Goal: Task Accomplishment & Management: Complete application form

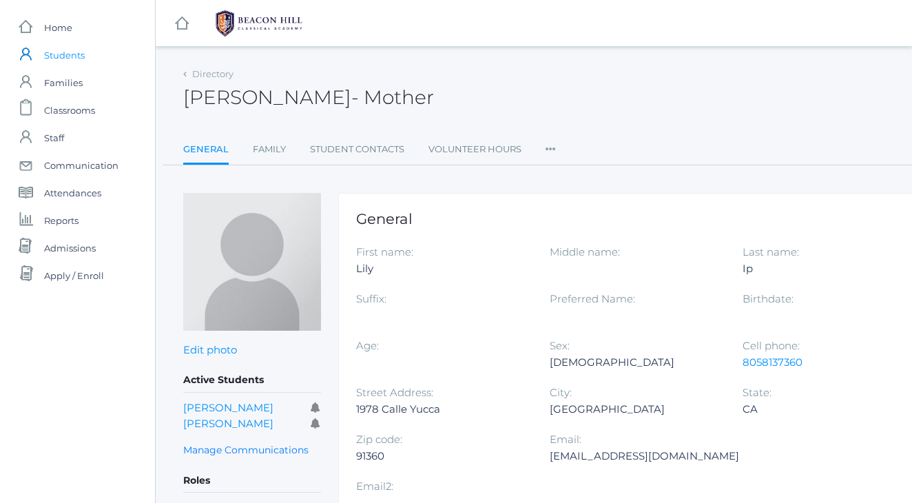
click at [69, 55] on span "Students" at bounding box center [64, 55] width 41 height 28
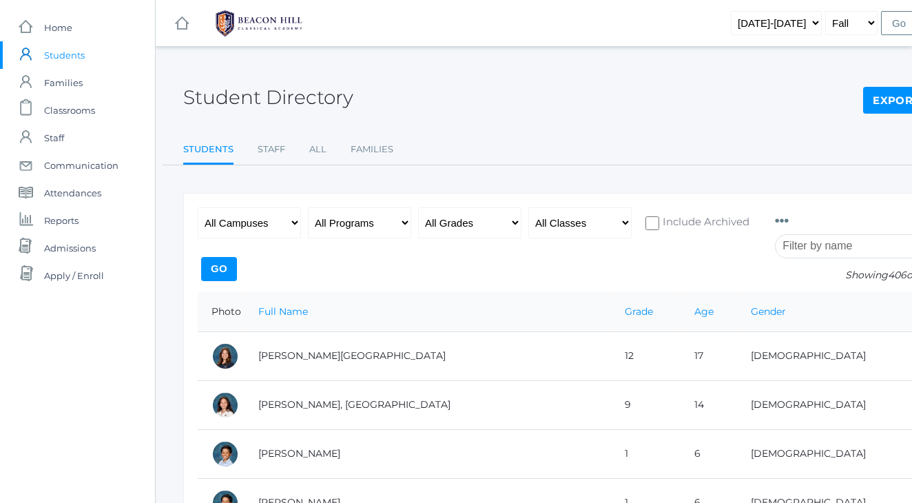
click at [822, 253] on input "search" at bounding box center [851, 246] width 153 height 24
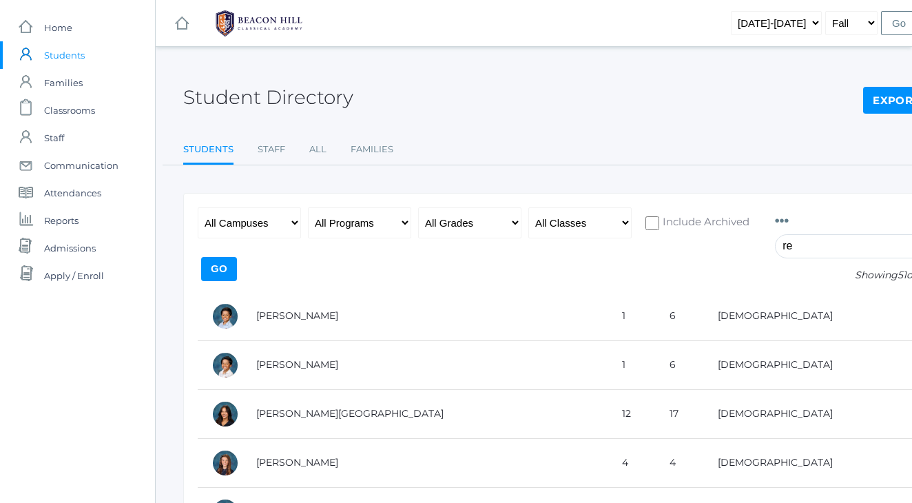
type input "r"
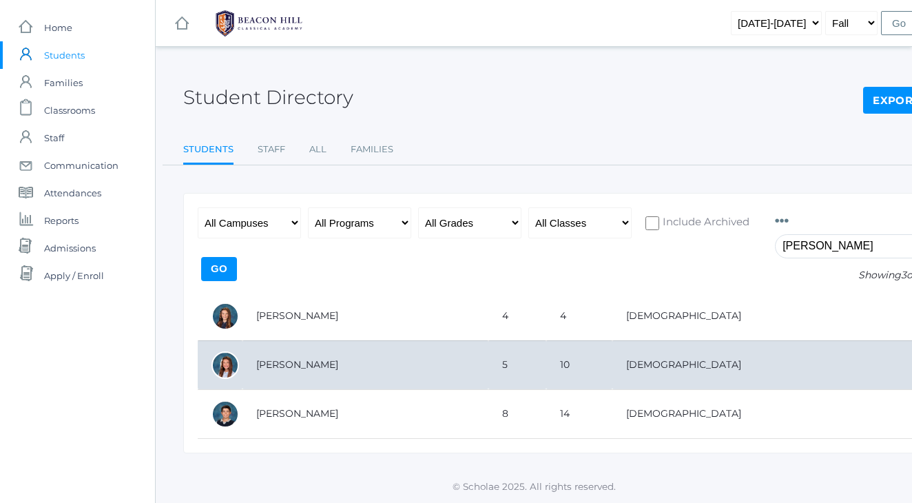
type input "arnold"
click at [298, 359] on td "[PERSON_NAME]" at bounding box center [365, 364] width 246 height 49
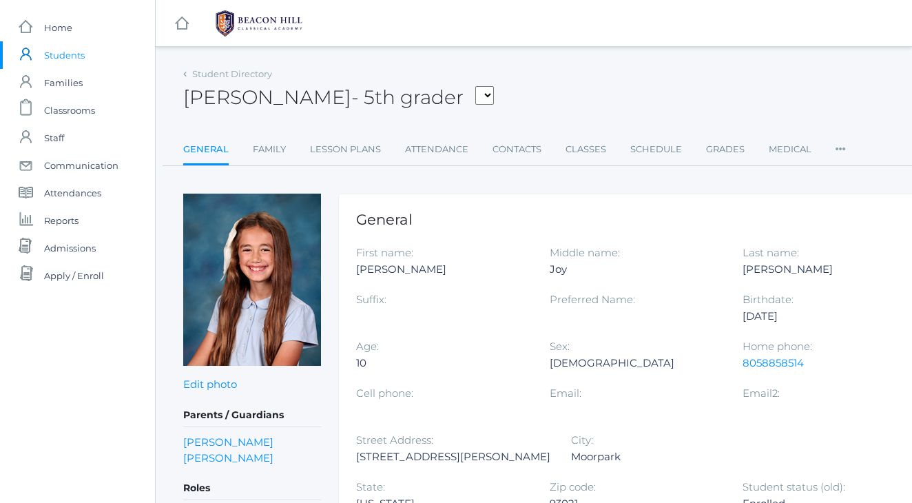
click at [523, 152] on link "Contacts" at bounding box center [517, 150] width 49 height 28
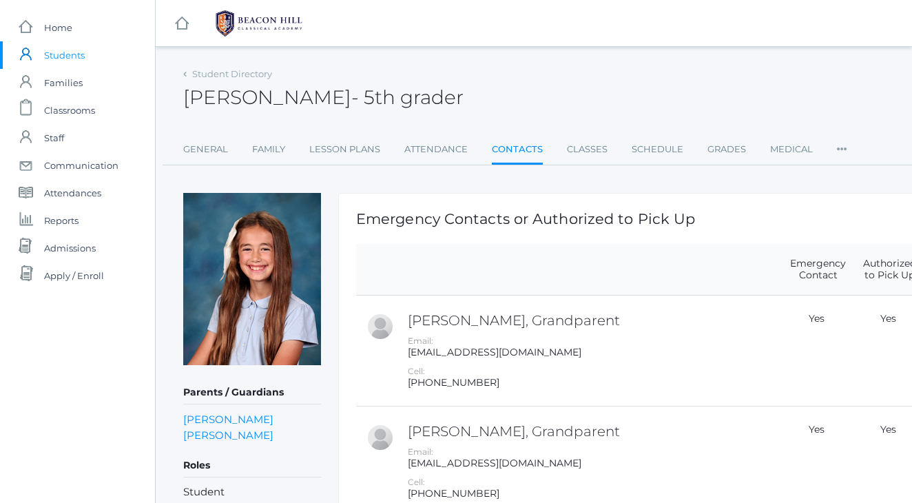
click at [546, 118] on div "Student Directory Ella Arnold - 5th grader Ella Arnold 5th grader General Famil…" at bounding box center [569, 114] width 772 height 101
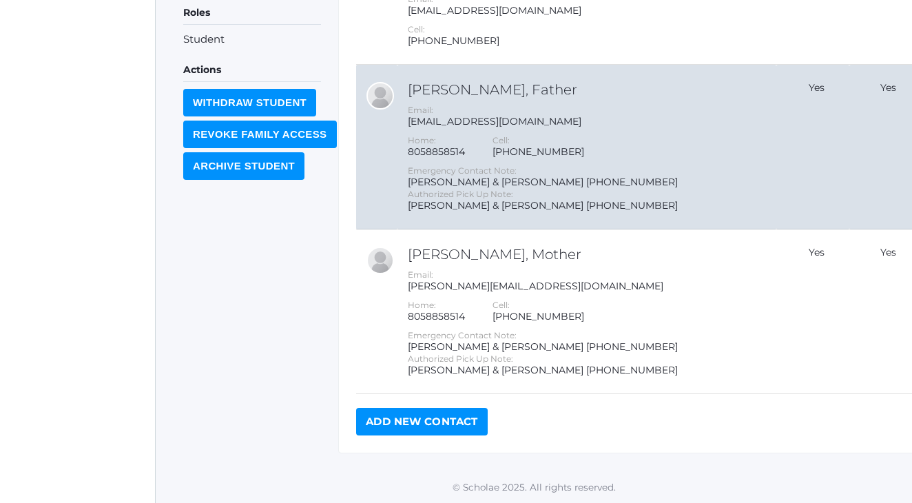
scroll to position [452, 0]
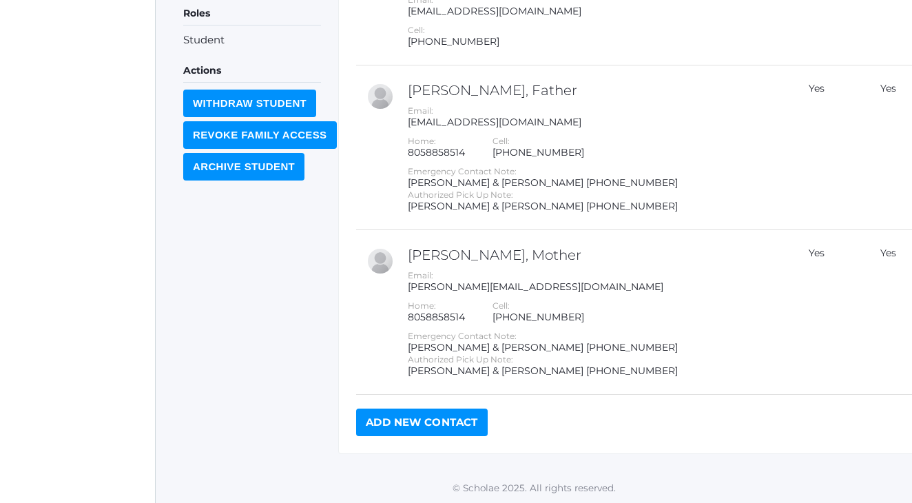
click at [397, 424] on link "Add New Contact" at bounding box center [422, 422] width 132 height 28
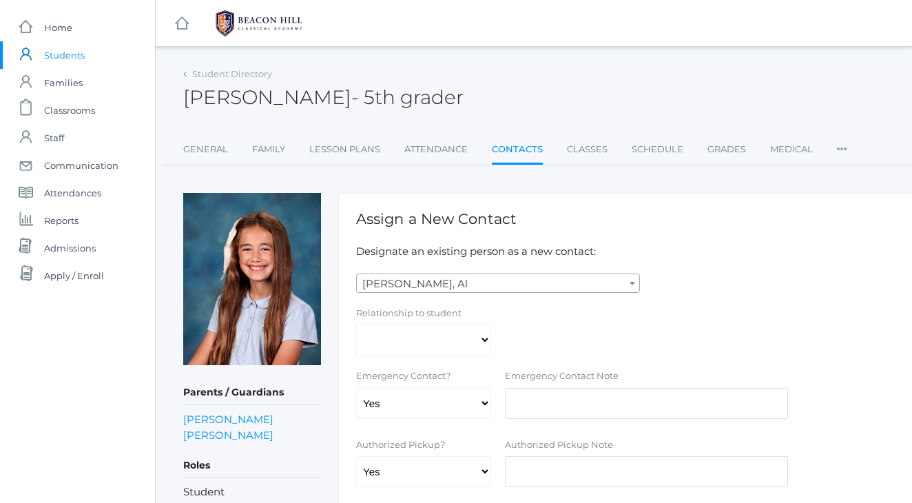
click at [459, 279] on span "Abdulla, Al" at bounding box center [498, 283] width 282 height 19
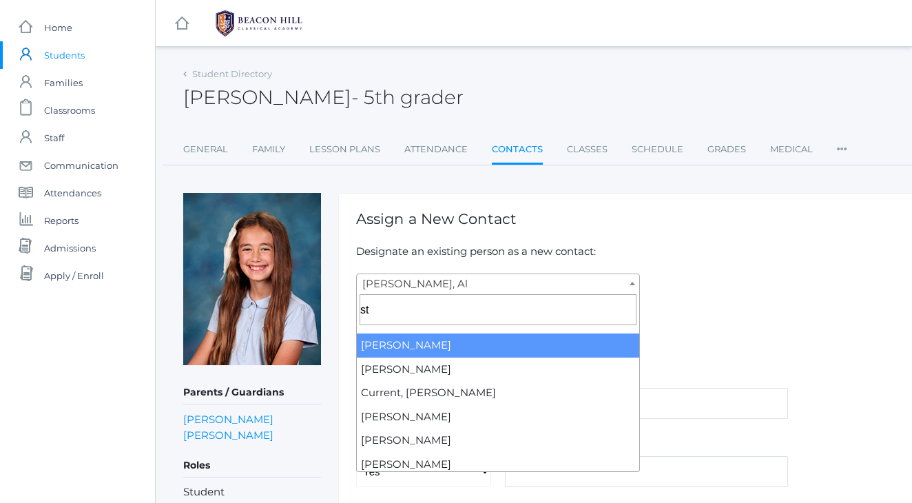
type input "s"
type input "reyno"
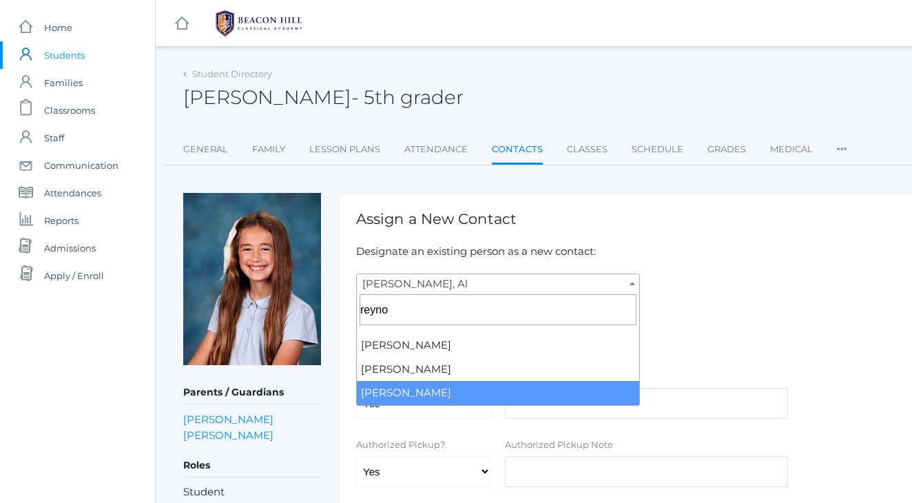
select select "1459"
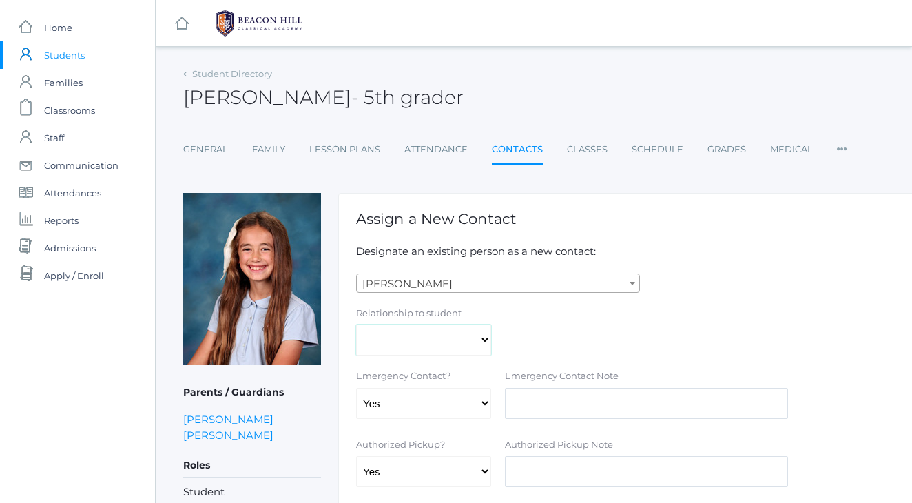
select select "Friend"
click at [555, 351] on div "Relationship to student Aunt Birth Mom Brother Father Friend Grandparent Guardi…" at bounding box center [646, 332] width 594 height 50
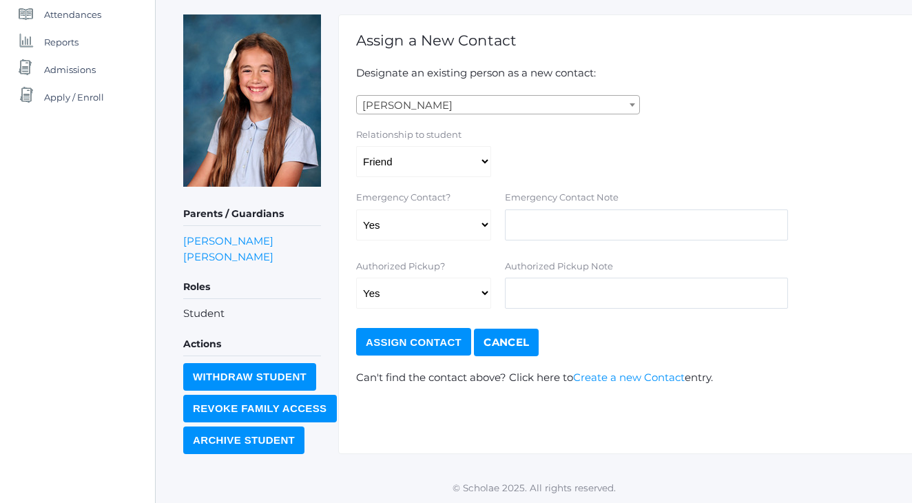
scroll to position [176, 0]
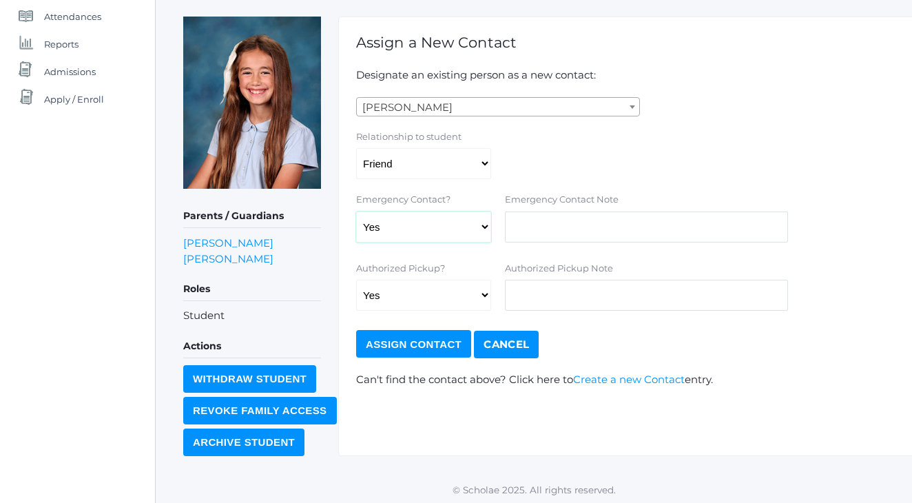
click at [389, 232] on select "Yes No" at bounding box center [423, 226] width 135 height 31
select select "false"
click at [566, 293] on input "text" at bounding box center [647, 295] width 284 height 31
type input "Volleyball Pickups"
click at [411, 346] on input "Assign Contact" at bounding box center [413, 344] width 115 height 28
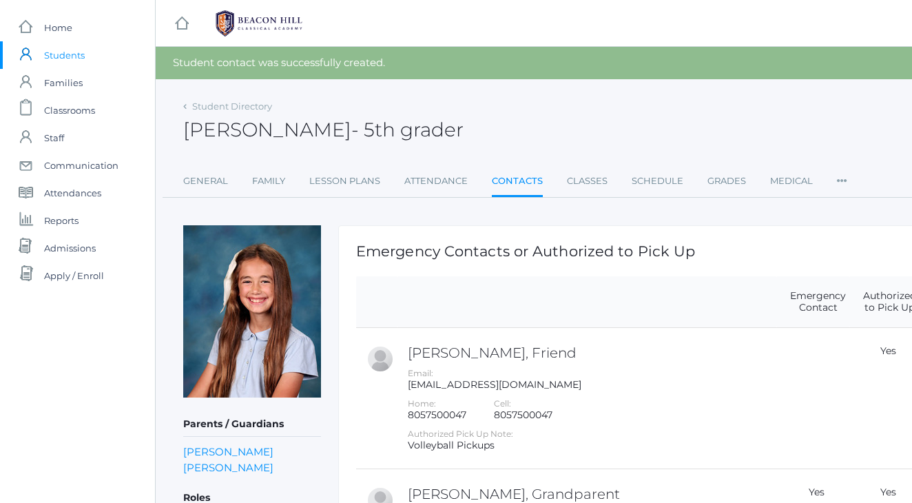
click at [64, 52] on span "Students" at bounding box center [64, 55] width 41 height 28
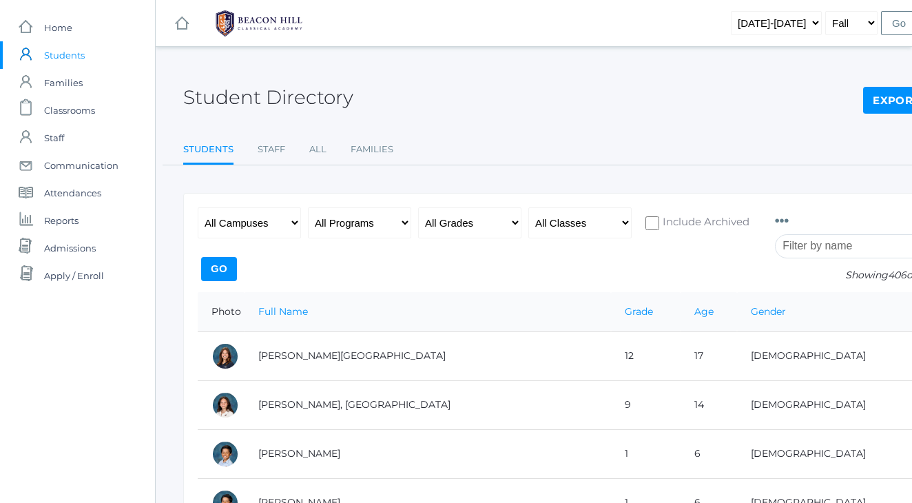
click at [808, 247] on input "search" at bounding box center [851, 246] width 153 height 24
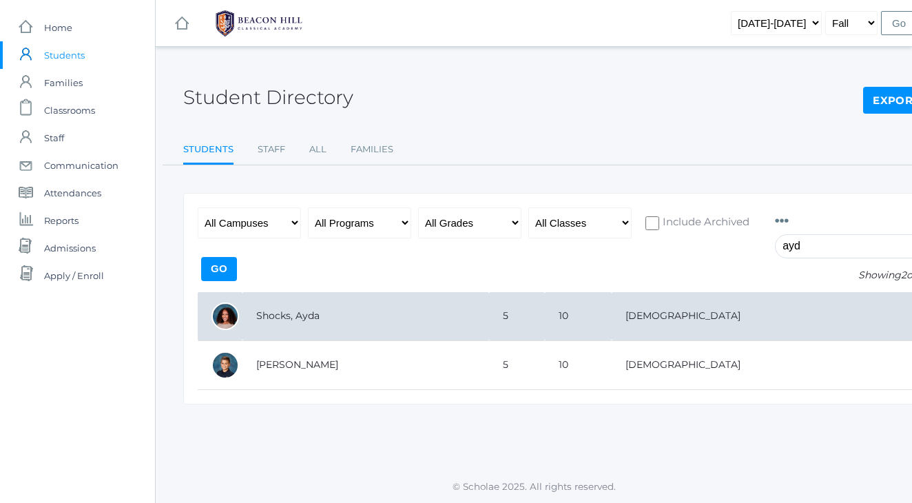
type input "ayd"
click at [419, 314] on td "Shocks, Ayda" at bounding box center [365, 316] width 247 height 49
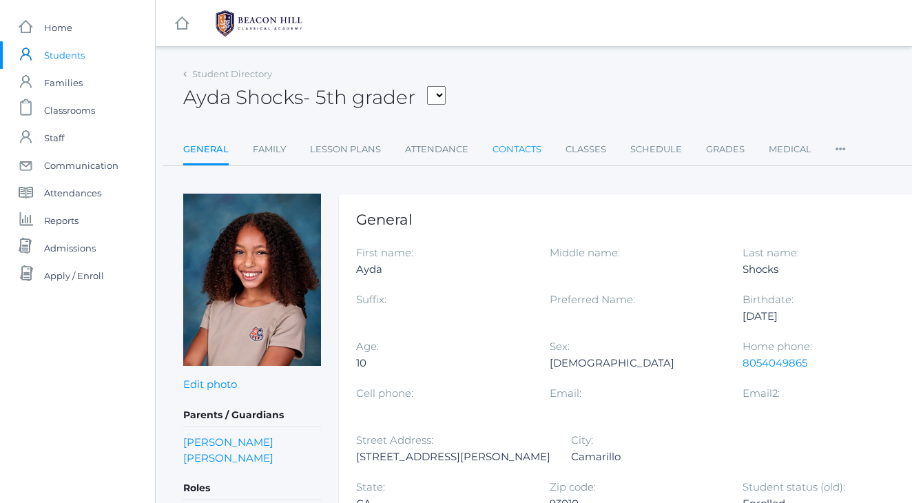
click at [510, 149] on link "Contacts" at bounding box center [517, 150] width 49 height 28
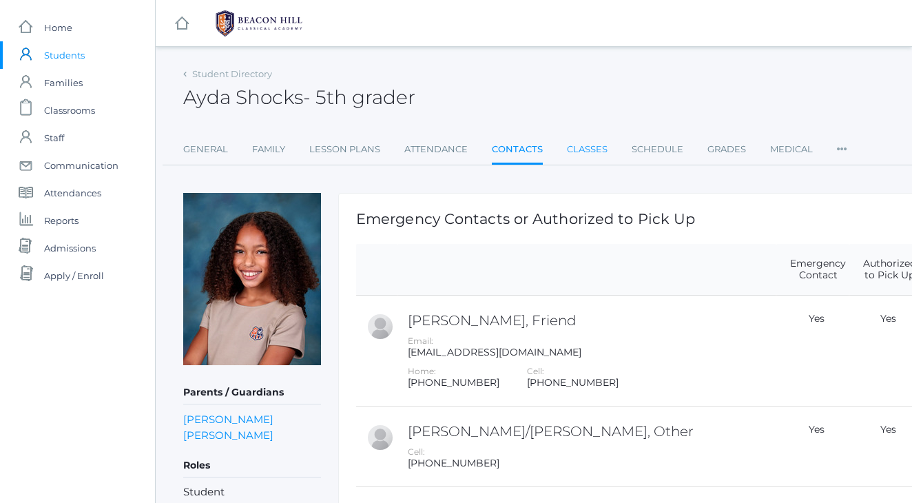
click at [577, 145] on link "Classes" at bounding box center [587, 150] width 41 height 28
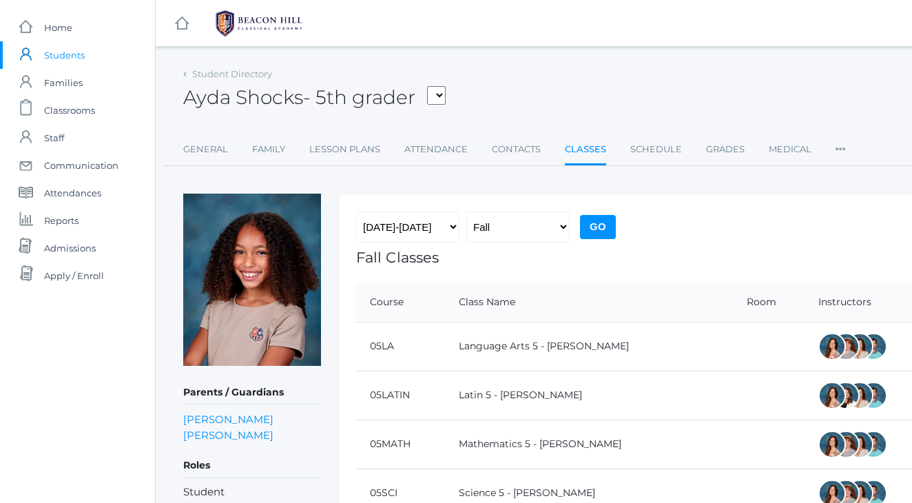
click at [592, 78] on div "Ayda Shocks - 5th grader Albanese, Paige Arnold, Ella Baron, Beaux Burke, Ellio…" at bounding box center [569, 89] width 772 height 51
click at [69, 59] on span "Students" at bounding box center [64, 55] width 41 height 28
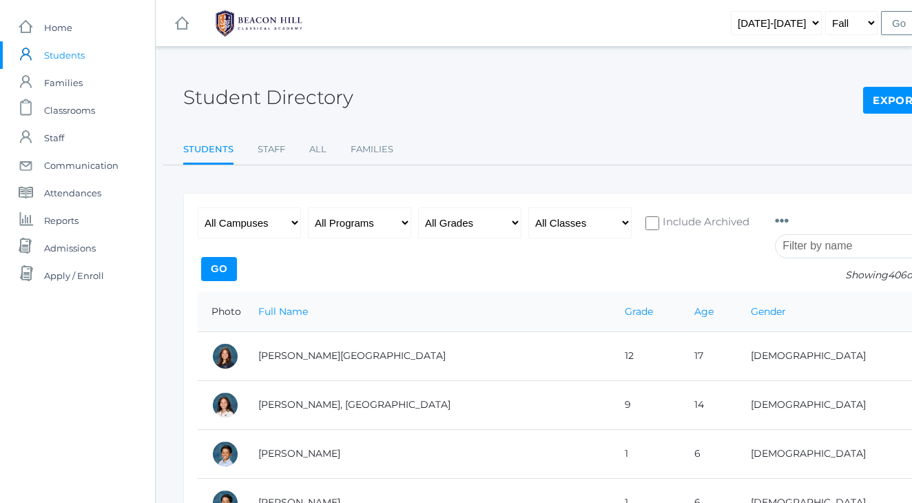
click at [804, 243] on input "search" at bounding box center [851, 246] width 153 height 24
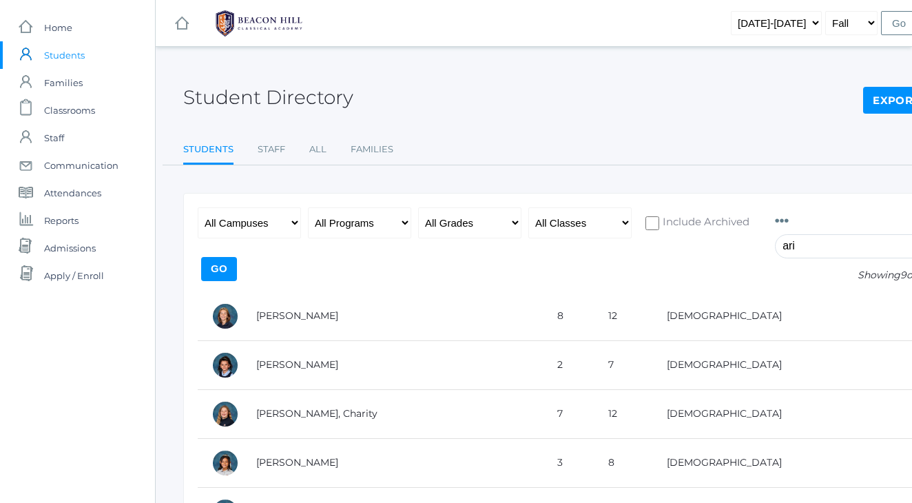
click at [677, 113] on div "Student Directory Export CSV" at bounding box center [569, 89] width 772 height 51
click at [818, 240] on input "ari" at bounding box center [851, 246] width 153 height 24
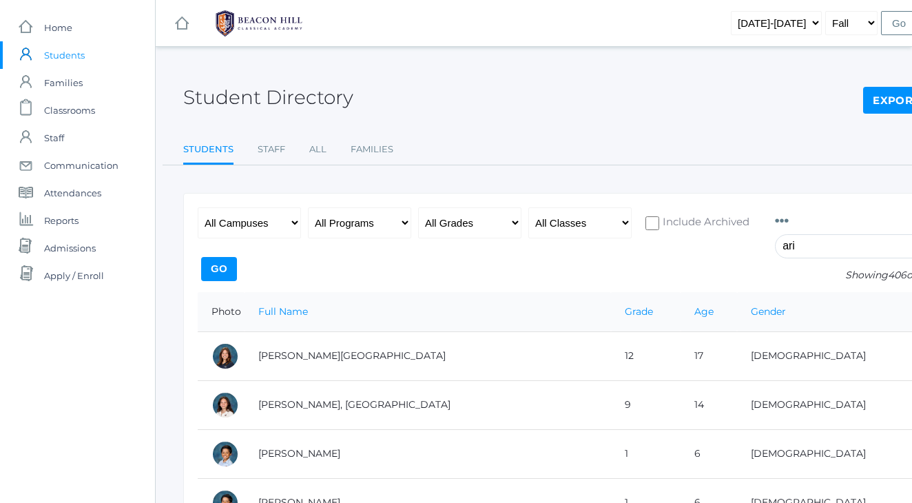
click at [747, 134] on div "Student Directory Export CSV Students Staff All Families Students Staff All Fam…" at bounding box center [569, 114] width 772 height 101
click at [811, 246] on input "ari" at bounding box center [851, 246] width 153 height 24
click at [594, 116] on div "Student Directory Export CSV Students Staff All Families Students Staff All Fam…" at bounding box center [569, 114] width 772 height 101
click at [809, 242] on input "ari" at bounding box center [851, 246] width 153 height 24
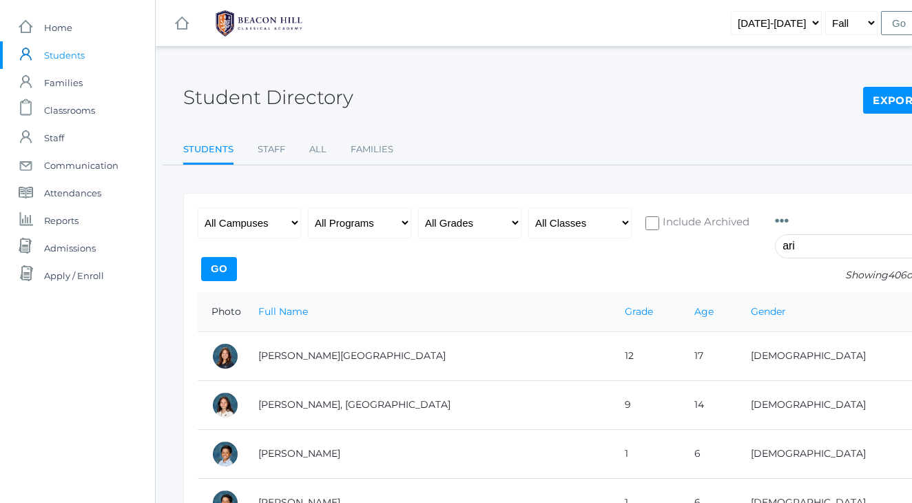
click at [809, 242] on input "ari" at bounding box center [851, 246] width 153 height 24
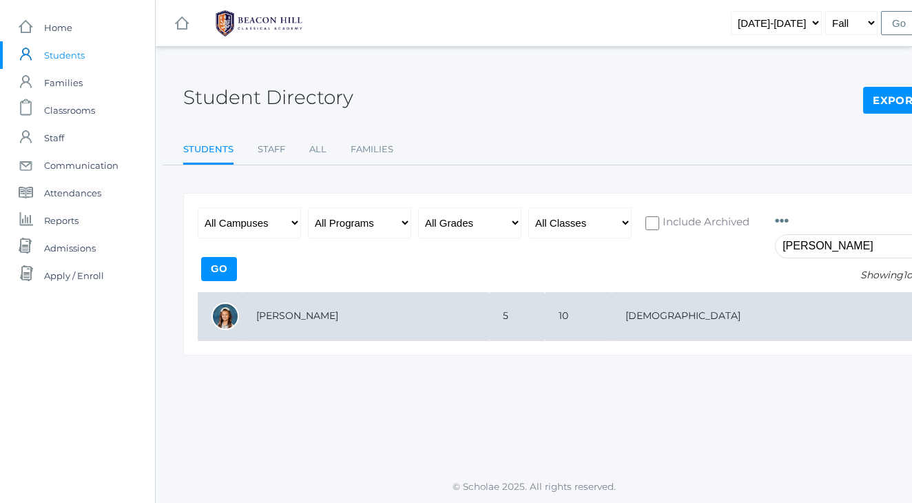
type input "Reynold"
click at [272, 309] on td "[PERSON_NAME]" at bounding box center [365, 316] width 247 height 49
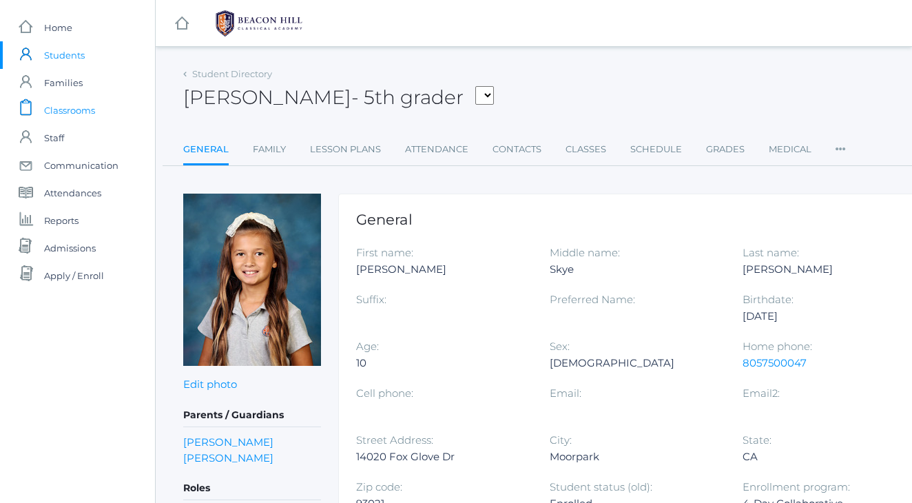
click at [61, 110] on span "Classrooms" at bounding box center [69, 110] width 51 height 28
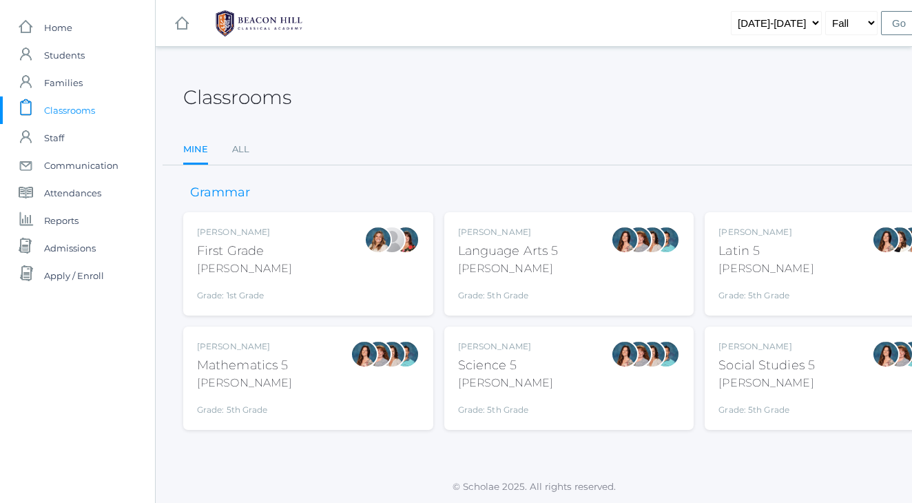
click at [555, 273] on div "[PERSON_NAME]" at bounding box center [508, 268] width 101 height 17
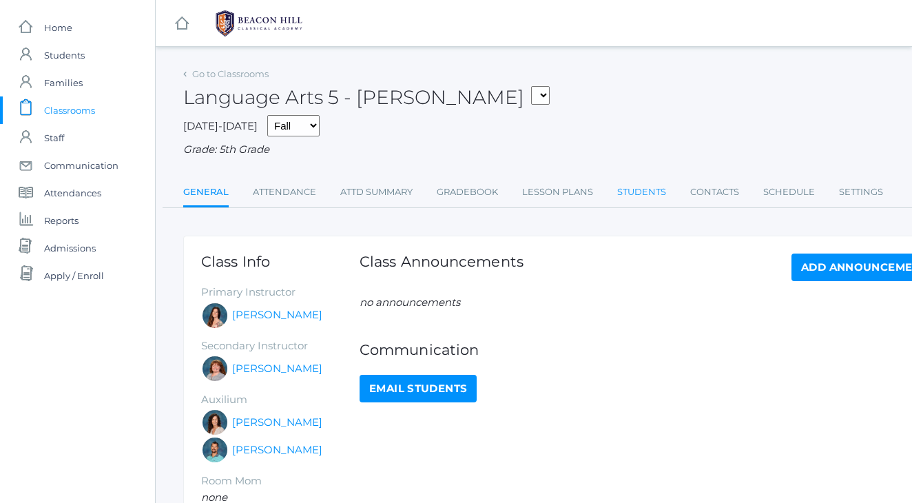
click at [648, 187] on link "Students" at bounding box center [641, 192] width 49 height 28
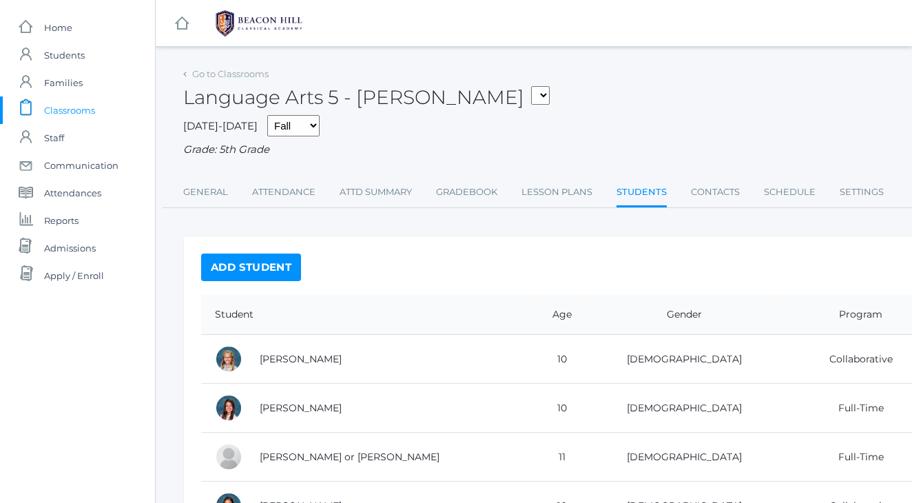
click at [556, 76] on div "Language Arts 5 - Salazar 01LA - First Grade Barber 05SOCS - Social Studies 5 S…" at bounding box center [569, 89] width 772 height 51
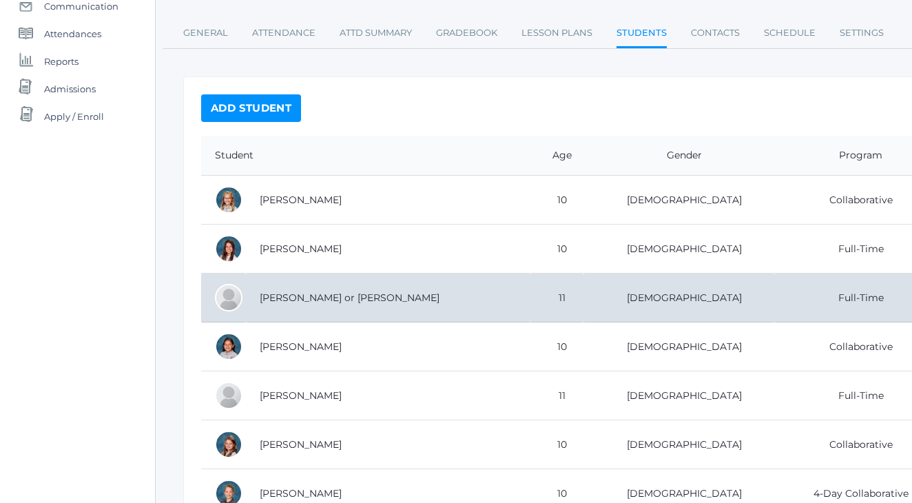
scroll to position [156, 0]
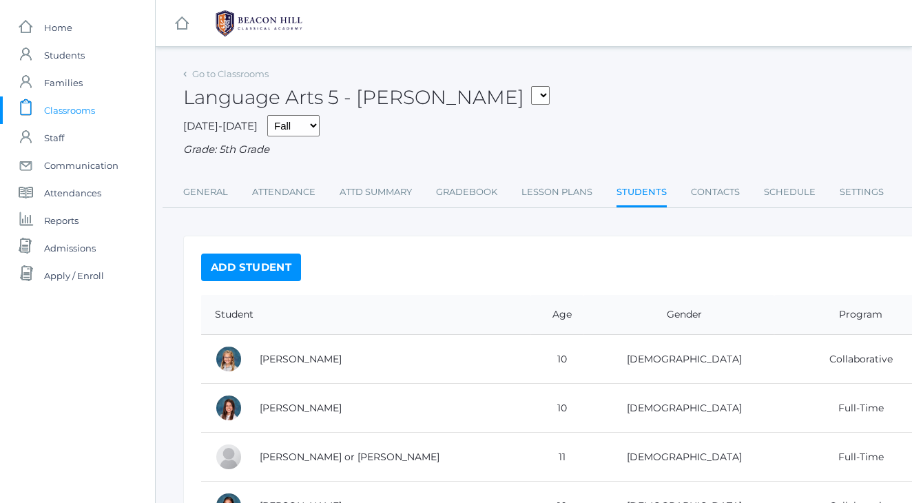
scroll to position [0, 0]
click at [647, 113] on div "Language Arts 5 - Salazar 01LA - First Grade Barber 05SOCS - Social Studies 5 S…" at bounding box center [569, 89] width 772 height 51
click at [625, 102] on div "Language Arts 5 - Salazar 01LA - First Grade Barber 05SOCS - Social Studies 5 S…" at bounding box center [569, 89] width 772 height 51
click at [608, 101] on div "Language Arts 5 - Salazar 01LA - First Grade Barber 05SOCS - Social Studies 5 S…" at bounding box center [569, 89] width 772 height 51
click at [593, 87] on div "Language Arts 5 - Salazar 01LA - First Grade Barber 05SOCS - Social Studies 5 S…" at bounding box center [569, 89] width 772 height 51
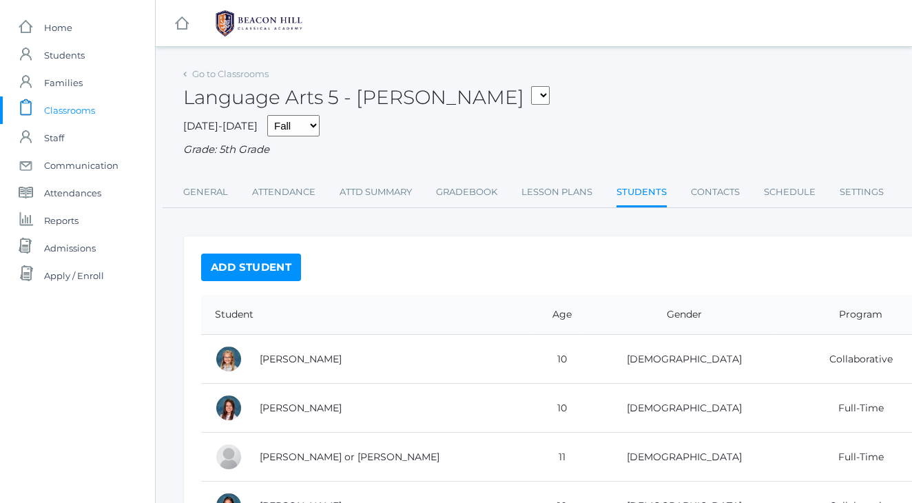
click at [564, 86] on div "Language Arts 5 - Salazar 01LA - First Grade Barber 05SOCS - Social Studies 5 S…" at bounding box center [569, 89] width 772 height 51
click at [551, 65] on div "Language Arts 5 - Salazar 01LA - First Grade Barber 05SOCS - Social Studies 5 S…" at bounding box center [569, 89] width 772 height 51
click at [574, 112] on div "Language Arts 5 - Salazar 01LA - First Grade Barber 05SOCS - Social Studies 5 S…" at bounding box center [569, 89] width 772 height 51
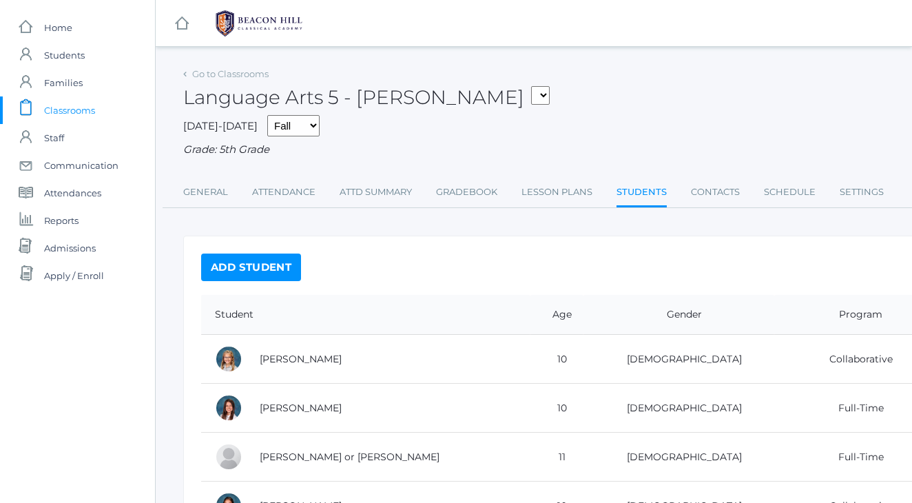
click at [590, 95] on div "Language Arts 5 - Salazar 01LA - First Grade Barber 05SOCS - Social Studies 5 S…" at bounding box center [569, 89] width 772 height 51
click at [634, 100] on div "Language Arts 5 - Salazar 01LA - First Grade Barber 05SOCS - Social Studies 5 S…" at bounding box center [569, 89] width 772 height 51
click at [613, 77] on div "Language Arts 5 - Salazar 01LA - First Grade Barber 05SOCS - Social Studies 5 S…" at bounding box center [569, 89] width 772 height 51
click at [549, 112] on div "Language Arts 5 - Salazar 01LA - First Grade Barber 05SOCS - Social Studies 5 S…" at bounding box center [569, 89] width 772 height 51
click at [548, 94] on div "Language Arts 5 - Salazar 01LA - First Grade Barber 05SOCS - Social Studies 5 S…" at bounding box center [569, 89] width 772 height 51
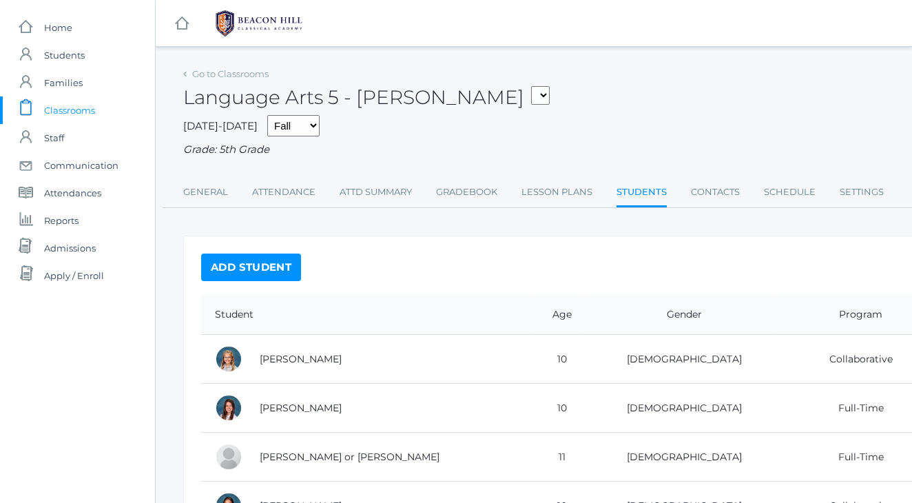
click at [543, 79] on div "Language Arts 5 - Salazar 01LA - First Grade Barber 05SOCS - Social Studies 5 S…" at bounding box center [569, 89] width 772 height 51
click at [68, 32] on span "Home" at bounding box center [58, 28] width 28 height 28
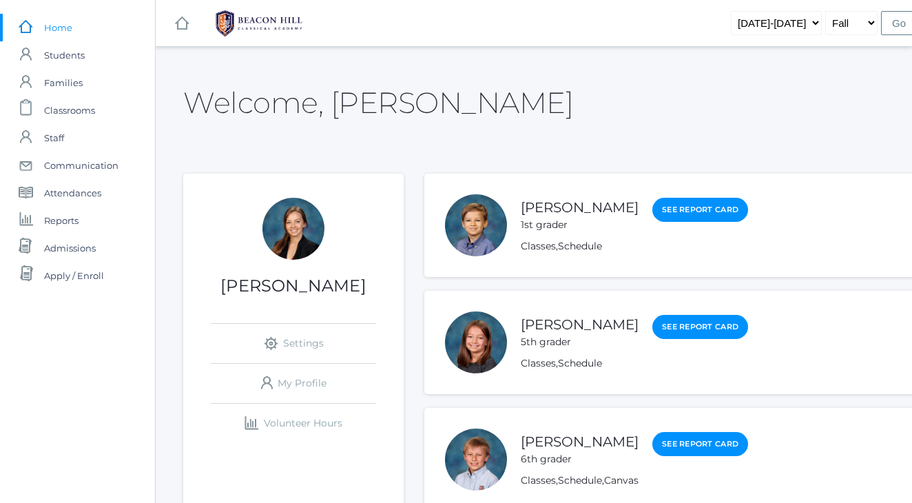
click at [639, 92] on div "Welcome, Allison" at bounding box center [569, 94] width 772 height 61
click at [65, 59] on span "Students" at bounding box center [64, 55] width 41 height 28
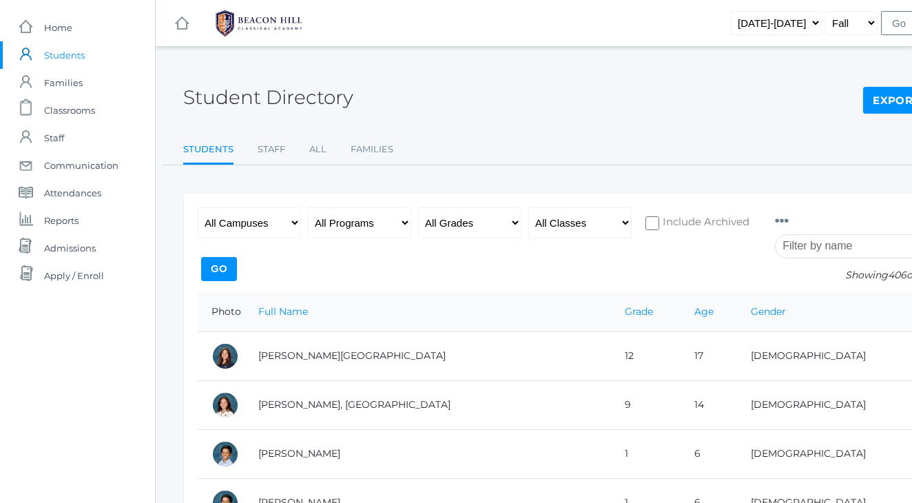
click at [532, 78] on div "Student Directory Export CSV" at bounding box center [569, 89] width 772 height 51
click at [61, 54] on span "Students" at bounding box center [64, 55] width 41 height 28
click at [821, 248] on input "search" at bounding box center [851, 246] width 153 height 24
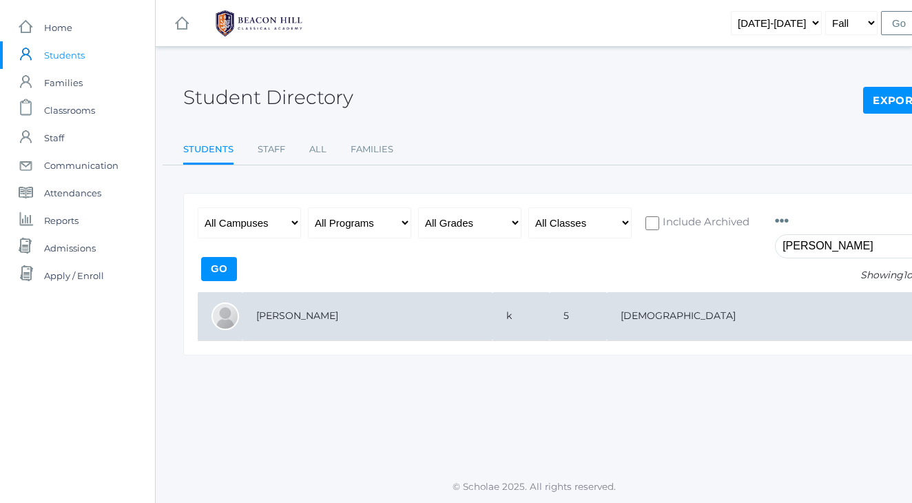
type input "[PERSON_NAME]"
click at [322, 311] on td "[PERSON_NAME]" at bounding box center [367, 316] width 250 height 49
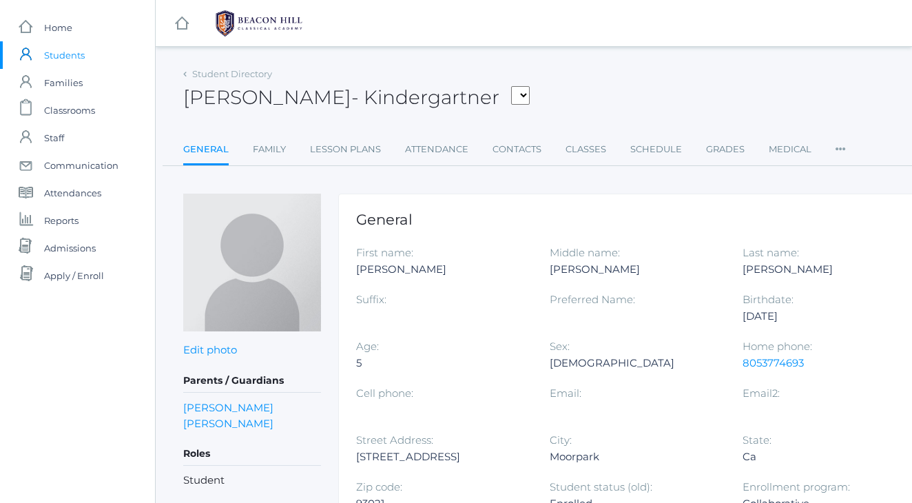
click at [675, 111] on div "[PERSON_NAME] - Kindergartner [PERSON_NAME], [PERSON_NAME], [PERSON_NAME], [PER…" at bounding box center [569, 89] width 772 height 51
click at [661, 79] on div "[PERSON_NAME] - Kindergartner [PERSON_NAME], [PERSON_NAME], [PERSON_NAME], [PER…" at bounding box center [569, 89] width 772 height 51
click at [624, 79] on div "[PERSON_NAME] - Kindergartner [PERSON_NAME], [PERSON_NAME], [PERSON_NAME], [PER…" at bounding box center [569, 89] width 772 height 51
click at [580, 149] on link "Classes" at bounding box center [586, 150] width 41 height 28
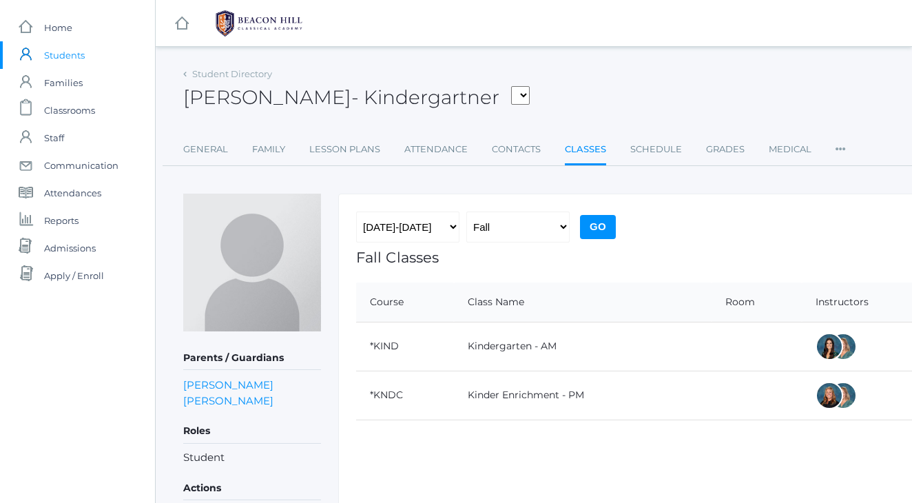
click at [576, 93] on div "[PERSON_NAME] - Kindergartner [PERSON_NAME], [PERSON_NAME], [PERSON_NAME], [PER…" at bounding box center [569, 89] width 772 height 51
click at [77, 52] on span "Students" at bounding box center [64, 55] width 41 height 28
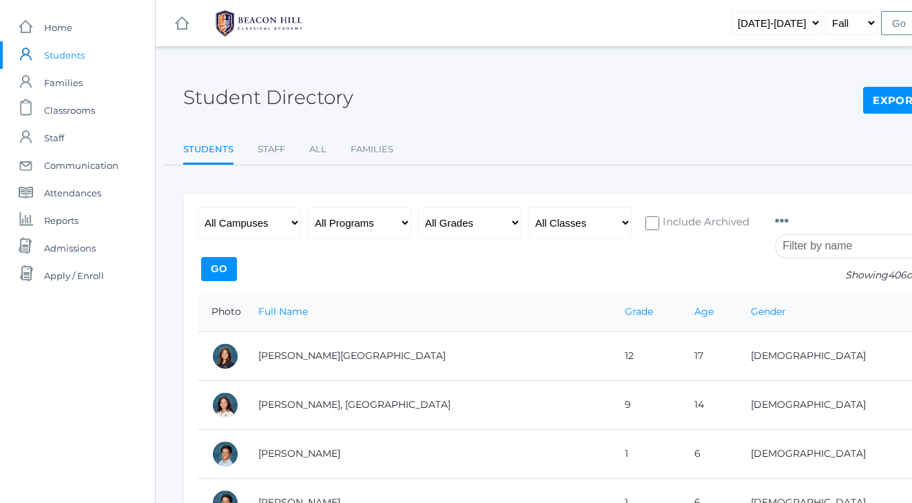
click at [757, 161] on ul "Students Staff All Families" at bounding box center [569, 151] width 772 height 30
click at [555, 125] on div "Student Directory Export CSV Students Staff All Families Students Staff All Fam…" at bounding box center [569, 114] width 772 height 101
click at [486, 76] on div "Student Directory Export CSV" at bounding box center [569, 89] width 772 height 51
click at [468, 46] on header "icons/ui/navigation/hamburger Created with Sketch. icons/ui/navigation/home Cre…" at bounding box center [534, 23] width 756 height 47
click at [451, 66] on div "Student Directory Export CSV" at bounding box center [569, 89] width 772 height 51
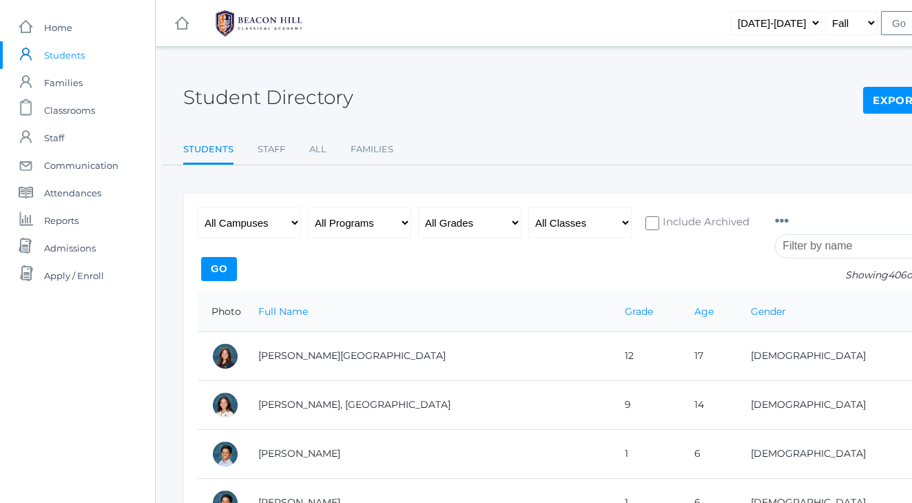
click at [442, 64] on div "Student Directory Export CSV" at bounding box center [569, 89] width 772 height 51
click at [423, 46] on header "icons/ui/navigation/hamburger Created with Sketch. icons/ui/navigation/home Cre…" at bounding box center [534, 23] width 756 height 47
click at [515, 68] on div "Student Directory Export CSV" at bounding box center [569, 89] width 772 height 51
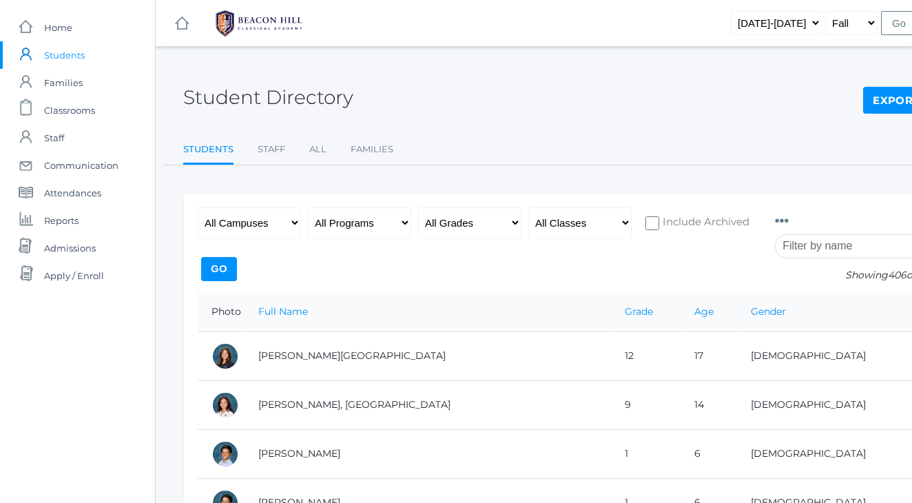
click at [508, 34] on div "icons/ui/navigation/hamburger Created with Sketch. icons/ui/navigation/home Cre…" at bounding box center [569, 23] width 827 height 46
click at [448, 42] on div "icons/ui/navigation/hamburger Created with Sketch. icons/ui/navigation/home Cre…" at bounding box center [569, 23] width 827 height 46
